Goal: Submit feedback/report problem

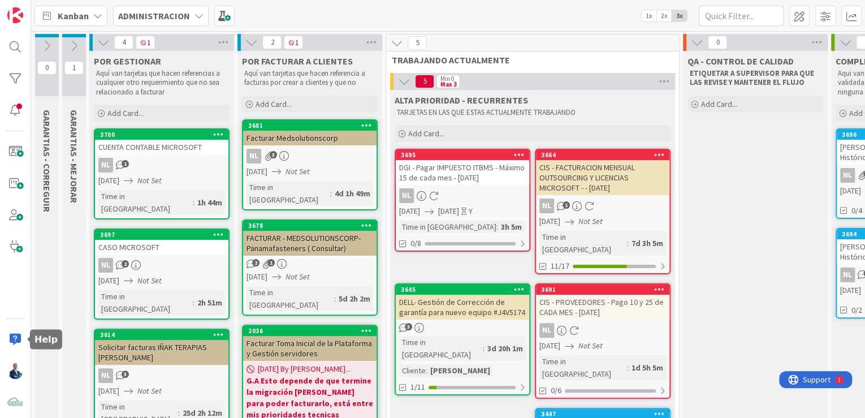
click at [20, 335] on div at bounding box center [15, 339] width 23 height 23
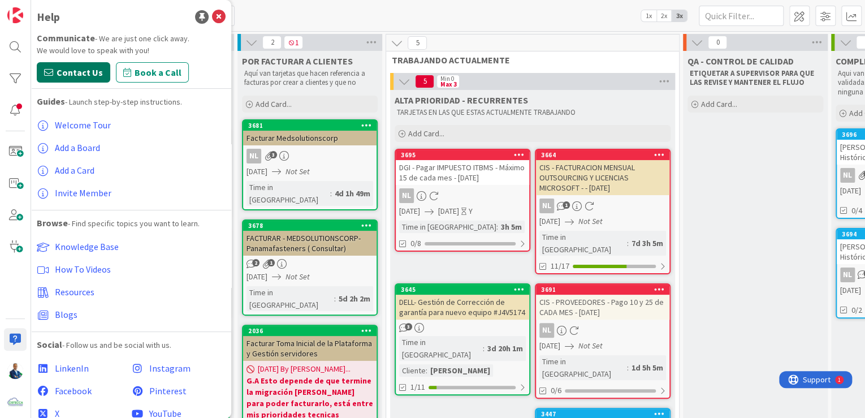
click at [79, 76] on span "Contact Us" at bounding box center [80, 73] width 46 height 14
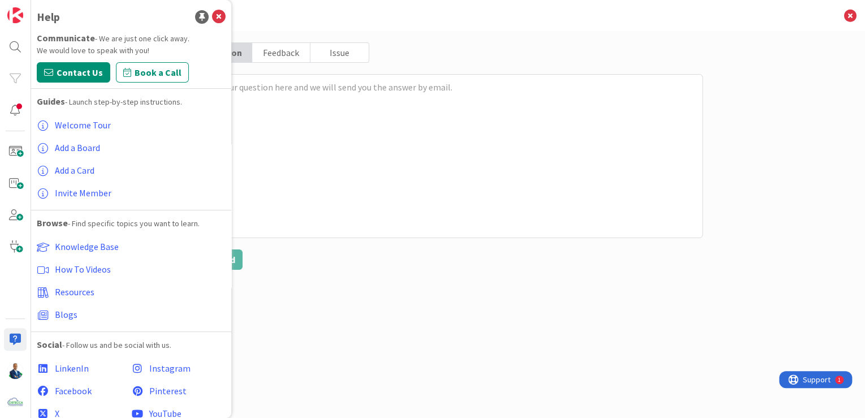
click at [351, 47] on div "Issue" at bounding box center [339, 52] width 58 height 19
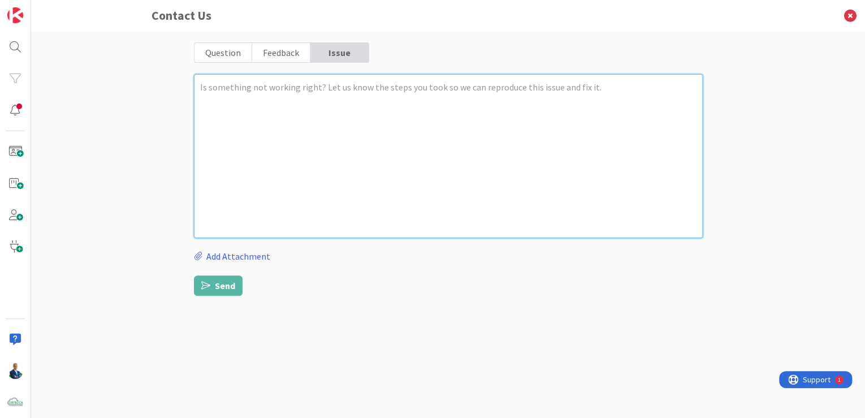
click at [318, 90] on textarea at bounding box center [448, 156] width 509 height 164
type textarea "x"
type textarea "H"
type textarea "x"
type textarea "Ho"
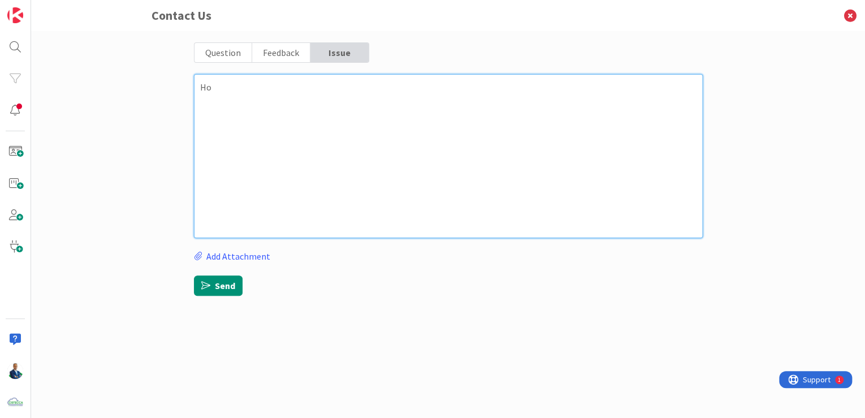
type textarea "x"
type textarea "Hol"
type textarea "x"
type textarea "Hola"
type textarea "x"
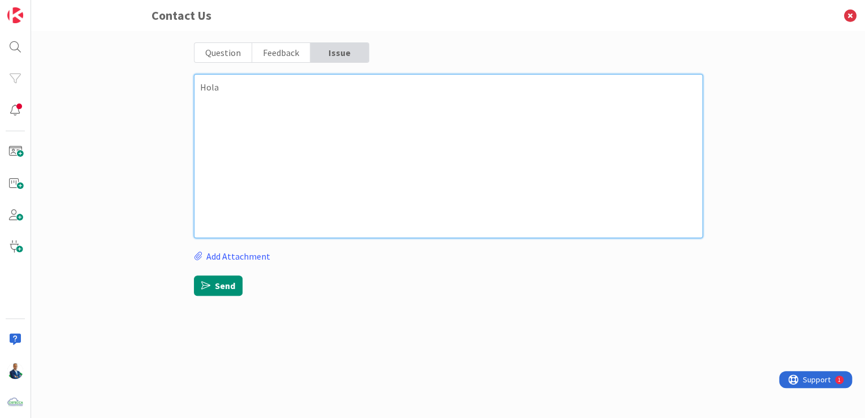
type textarea "Hola,"
type textarea "x"
type textarea "Hola,"
type textarea "x"
type textarea "Hola,"
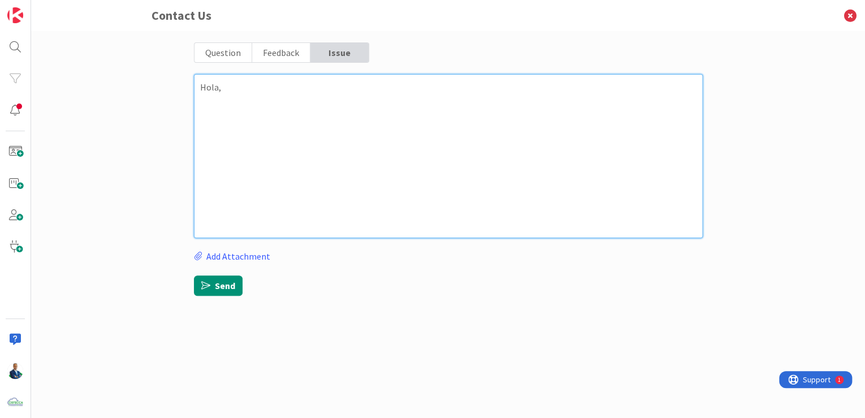
type textarea "x"
type textarea "Hola, e"
type textarea "x"
type textarea "Hola, es"
type textarea "x"
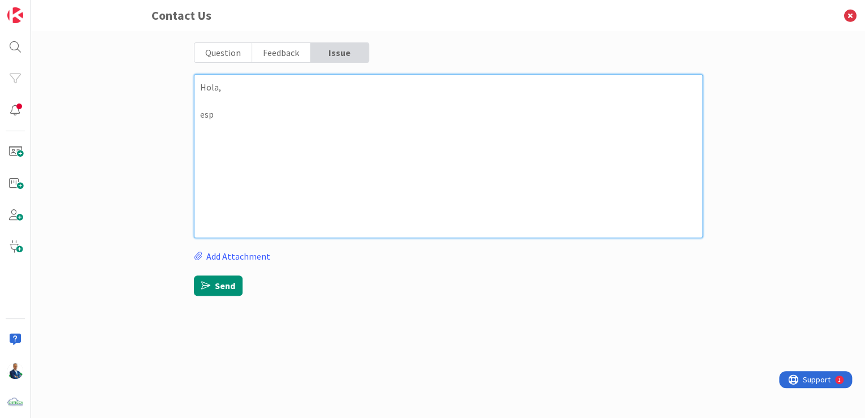
type textarea "Hola, espe"
type textarea "x"
type textarea "Hola, esper"
type textarea "x"
type textarea "Hola, [GEOGRAPHIC_DATA]"
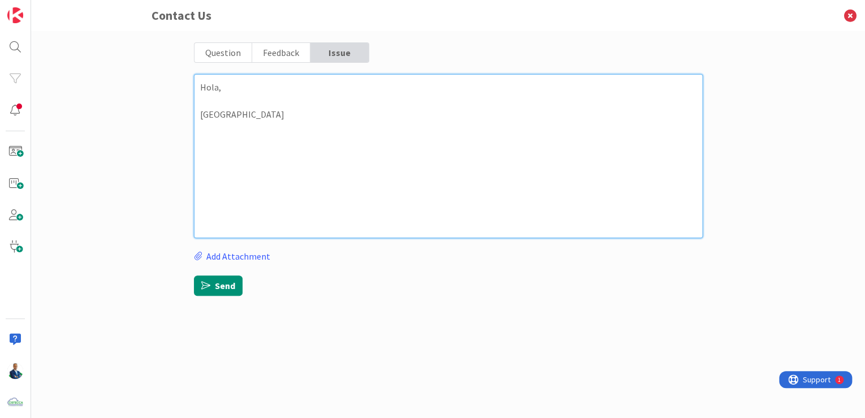
type textarea "x"
type textarea "Hola, espero e"
type textarea "x"
type textarea "Hola, espero es"
type textarea "x"
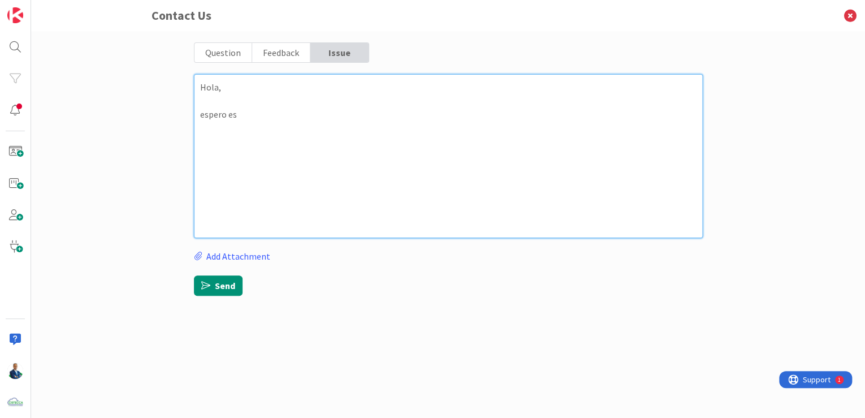
type textarea "Hola, [GEOGRAPHIC_DATA] est"
type textarea "x"
type textarea "Hola, [GEOGRAPHIC_DATA] este"
type textarea "x"
type textarea "Hola, [GEOGRAPHIC_DATA] esten"
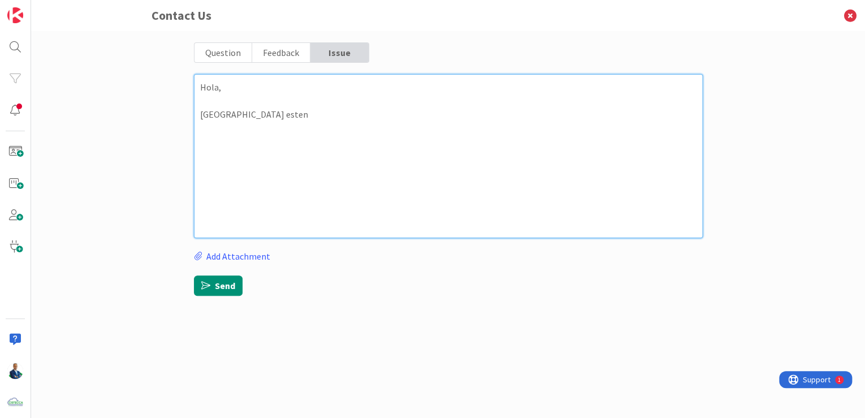
type textarea "x"
type textarea "Hola, [GEOGRAPHIC_DATA] esten"
type textarea "x"
type textarea "Hola, espero esten b"
type textarea "x"
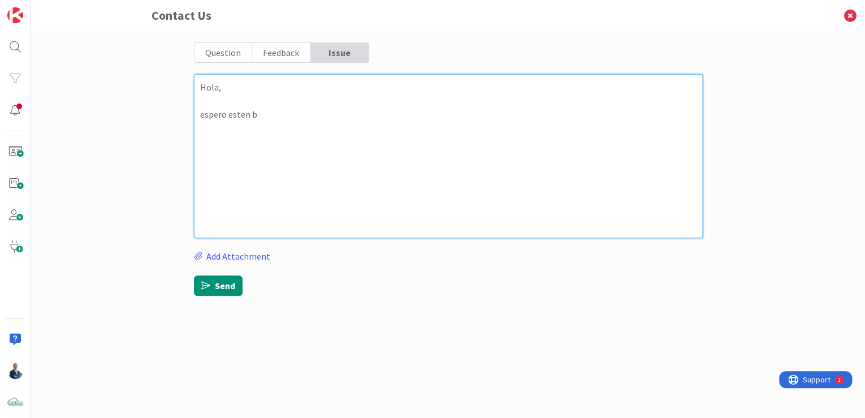
type textarea "Hola, espero esten bi"
type textarea "x"
type textarea "Hola, espero esten bie"
type textarea "x"
type textarea "Hola, [GEOGRAPHIC_DATA] esten bien"
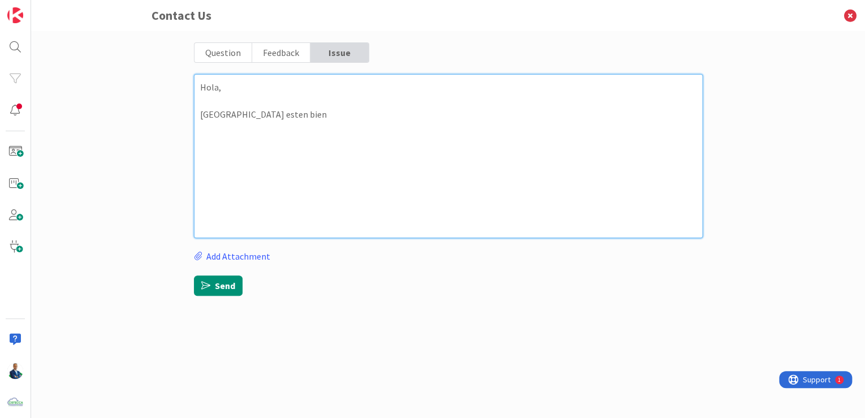
type textarea "x"
type textarea "Hola, [GEOGRAPHIC_DATA] esten bien,"
type textarea "x"
type textarea "Hola, [GEOGRAPHIC_DATA] esten bien,"
type textarea "x"
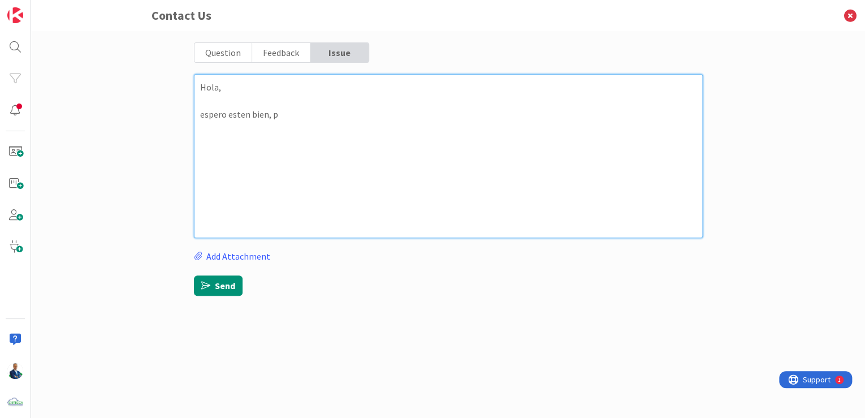
type textarea "Hola, espero esten bien, po"
type textarea "x"
type textarea "Hola, [GEOGRAPHIC_DATA] esten bien, por"
type textarea "x"
type textarea "Hola, [GEOGRAPHIC_DATA] esten bien, por"
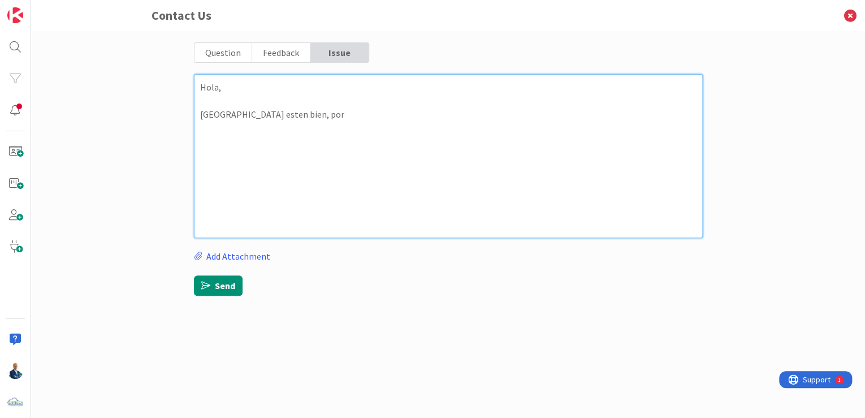
type textarea "x"
type textarea "Hola, espero esten bien, por f"
type textarea "x"
type textarea "Hola, espero esten bien, por fa"
type textarea "x"
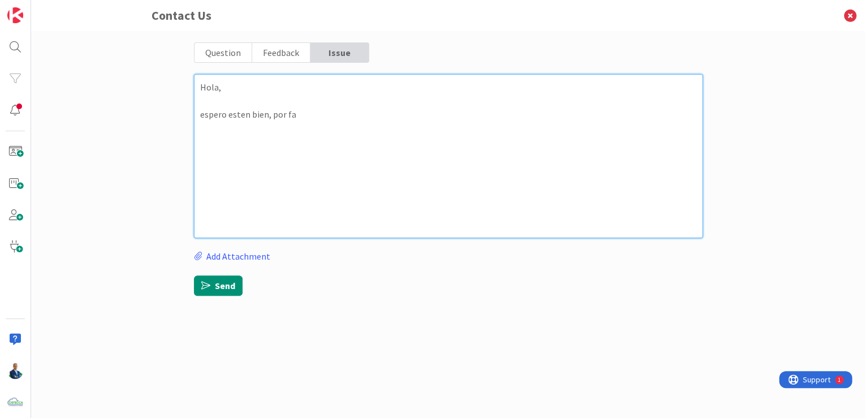
type textarea "Hola, espero esten bien, por fav"
type textarea "x"
type textarea "Hola, espero esten bien, por [PERSON_NAME]"
type textarea "x"
type textarea "Hola, [PERSON_NAME] bien, por favor"
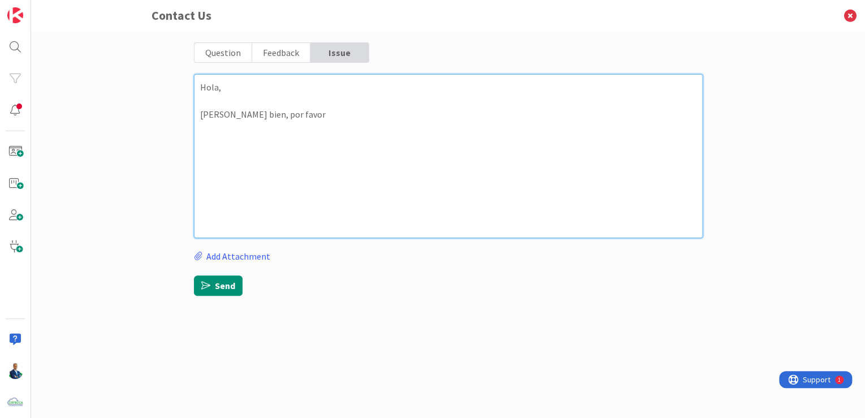
type textarea "x"
type textarea "Hola, [PERSON_NAME] bien, por favor"
type textarea "x"
type textarea "Hola, [PERSON_NAME] bien, por favor d"
type textarea "x"
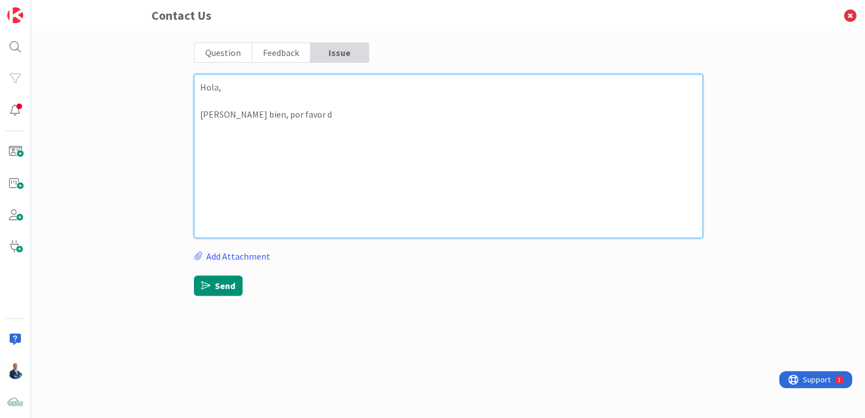
type textarea "Hola, [PERSON_NAME] bien, por favor"
type textarea "x"
type textarea "Hola, [PERSON_NAME] bien, por favor t"
type textarea "x"
type textarea "Hola, [PERSON_NAME] bien, por favor tr"
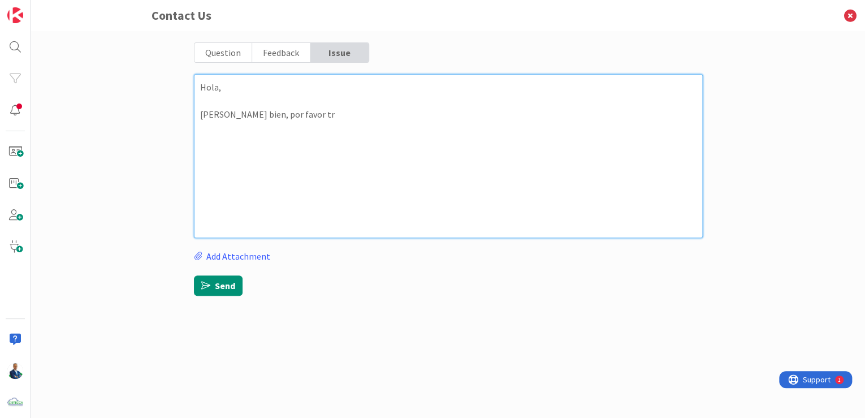
type textarea "x"
type textarea "Hola, [PERSON_NAME] bien, por favor tra"
drag, startPoint x: 332, startPoint y: 114, endPoint x: 102, endPoint y: 45, distance: 240.3
click at [102, 46] on div "Contact Us Question Feedback Issue Hola, espero esten bien, por favor tra Add A…" at bounding box center [448, 209] width 834 height 418
paste textarea "ello, how are you? We need support to ensure that the invoices sent by PADDEL f…"
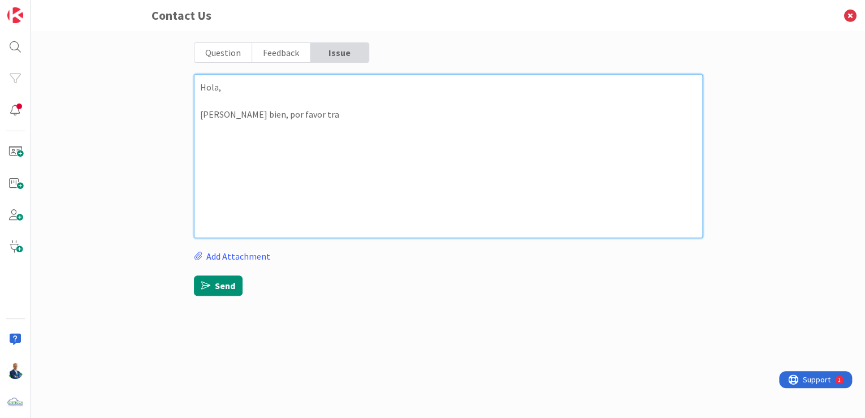
type textarea "x"
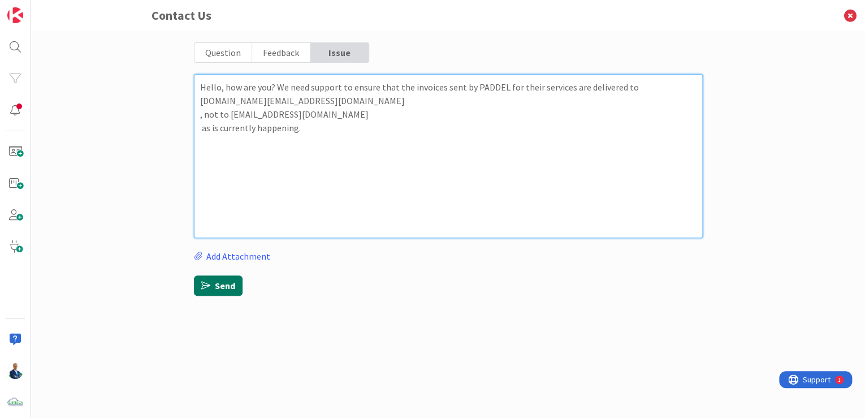
type textarea "Hello, how are you? We need support to ensure that the invoices sent by PADDEL …"
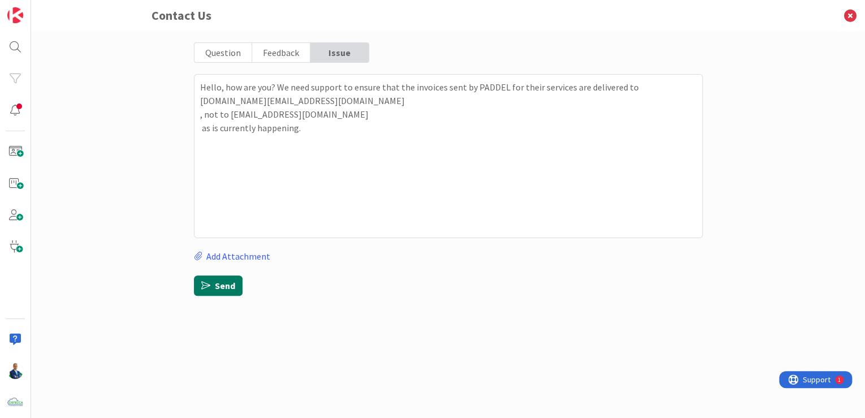
click at [210, 287] on button "Send" at bounding box center [218, 285] width 49 height 20
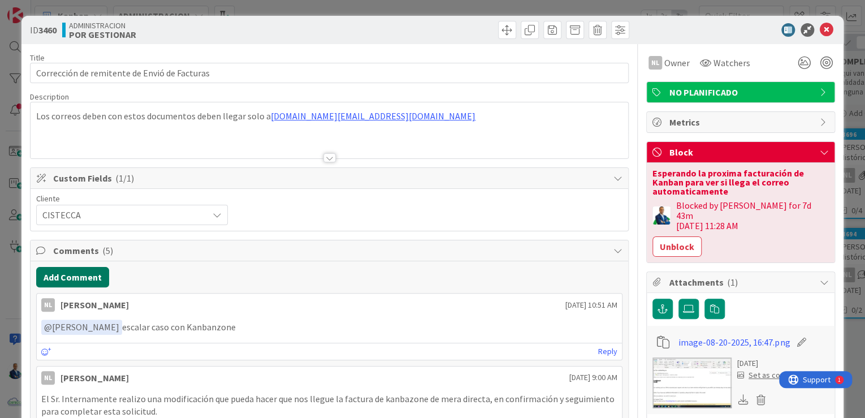
click at [102, 280] on button "Add Comment" at bounding box center [72, 277] width 73 height 20
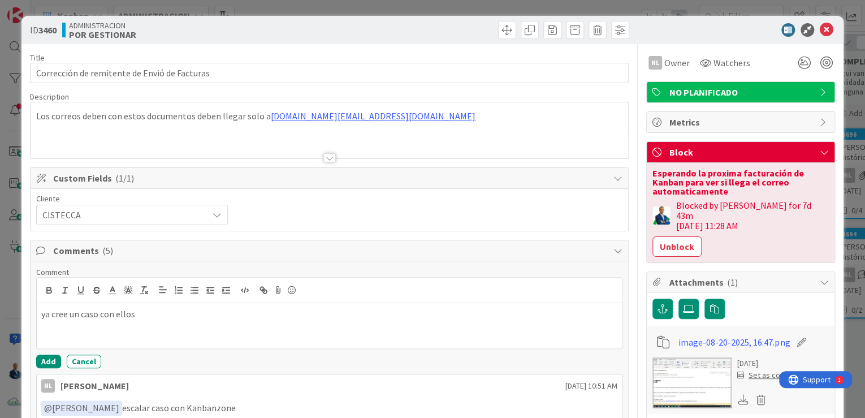
click at [41, 310] on p "ya cree un caso con ellos" at bounding box center [329, 314] width 576 height 13
click at [50, 360] on button "Add" at bounding box center [48, 362] width 25 height 14
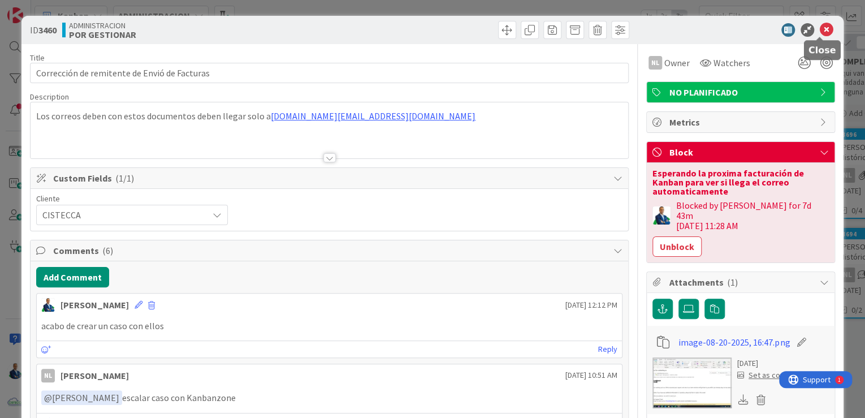
click at [821, 31] on icon at bounding box center [827, 30] width 14 height 14
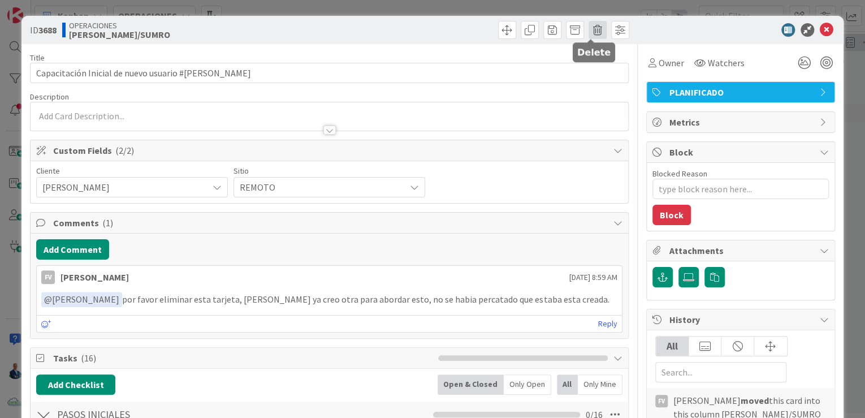
type textarea "x"
click at [592, 32] on span at bounding box center [598, 30] width 18 height 18
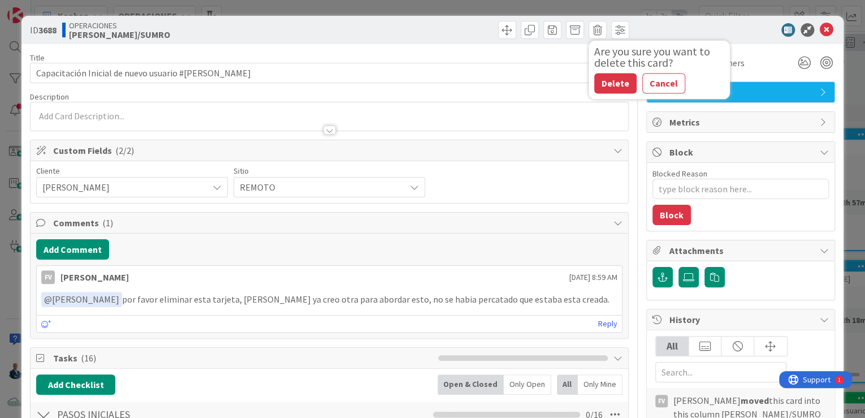
click at [611, 84] on button "Delete" at bounding box center [615, 83] width 42 height 20
